Goal: Task Accomplishment & Management: Use online tool/utility

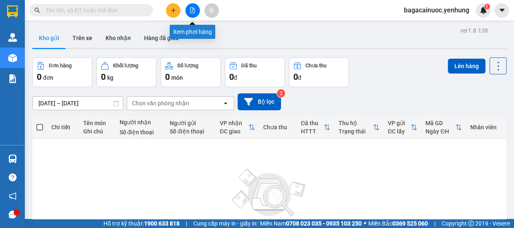
click at [191, 11] on icon "file-add" at bounding box center [192, 10] width 5 height 6
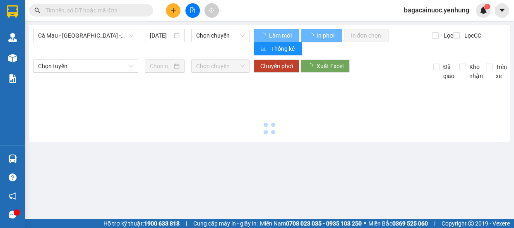
type input "[DATE]"
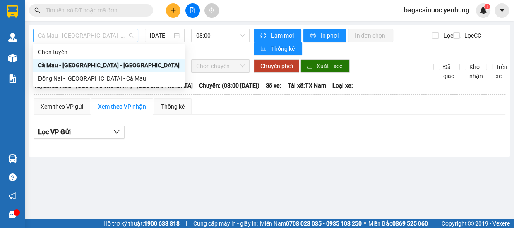
click at [130, 36] on span "Cà Mau - [GEOGRAPHIC_DATA] - [GEOGRAPHIC_DATA]" at bounding box center [85, 35] width 95 height 12
click at [70, 79] on div "Đồng Nai - [GEOGRAPHIC_DATA] - Cà Mau" at bounding box center [108, 78] width 141 height 9
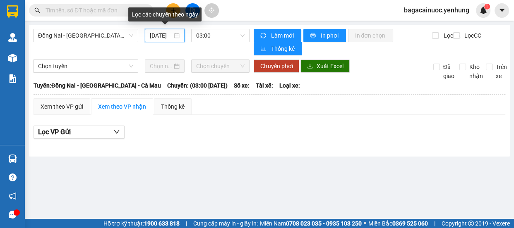
click at [156, 38] on input "[DATE]" at bounding box center [161, 35] width 22 height 9
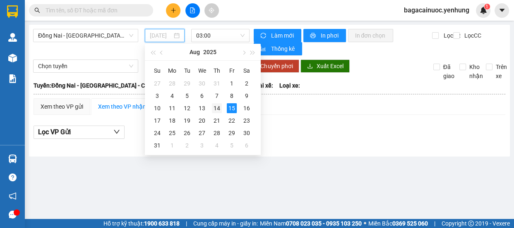
click at [218, 107] on div "14" at bounding box center [217, 108] width 10 height 10
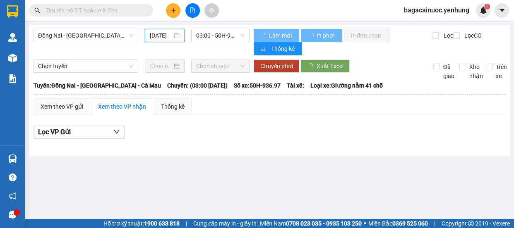
type input "[DATE]"
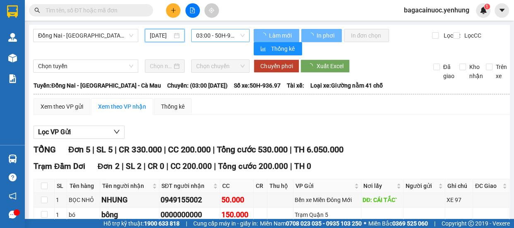
click at [225, 38] on span "03:00 - 50H-936.97" at bounding box center [220, 35] width 48 height 12
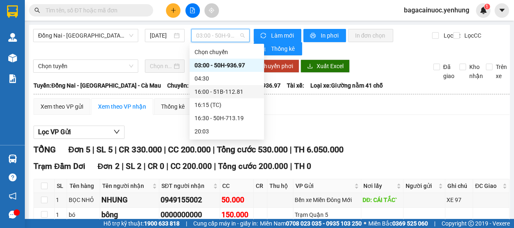
click at [216, 92] on div "16:00 - 51B-112.81" at bounding box center [226, 91] width 65 height 9
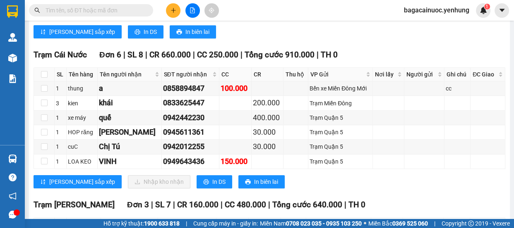
scroll to position [544, 0]
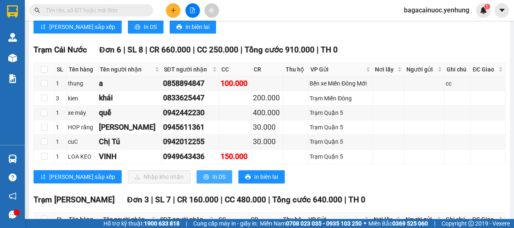
click at [203, 176] on icon "printer" at bounding box center [206, 177] width 6 height 6
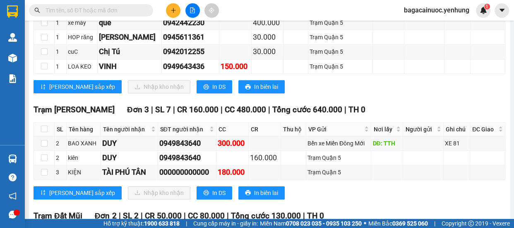
scroll to position [637, 0]
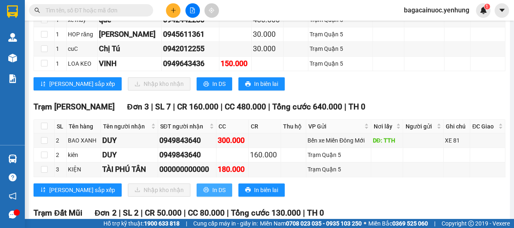
click at [212, 191] on span "In DS" at bounding box center [218, 190] width 13 height 9
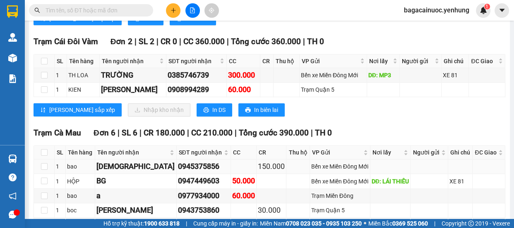
scroll to position [902, 0]
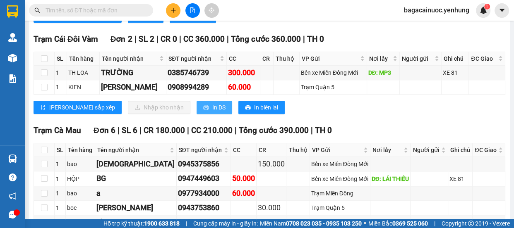
click at [212, 105] on span "In DS" at bounding box center [218, 107] width 13 height 9
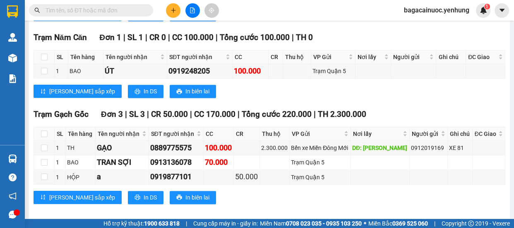
scroll to position [1151, 0]
